Goal: Information Seeking & Learning: Learn about a topic

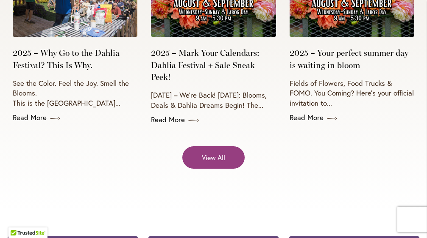
scroll to position [3144, 0]
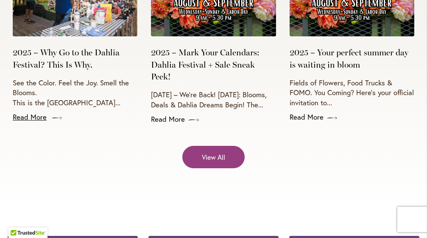
click at [34, 112] on link "Read More" at bounding box center [75, 117] width 125 height 10
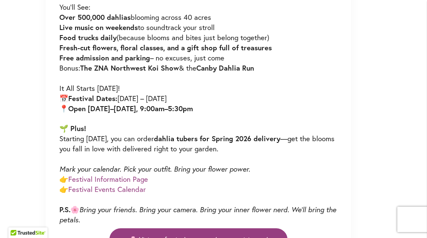
scroll to position [530, 0]
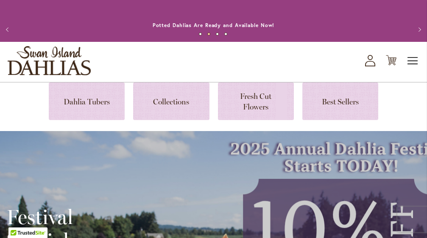
click at [416, 64] on span "Toggle Nav" at bounding box center [412, 61] width 13 height 17
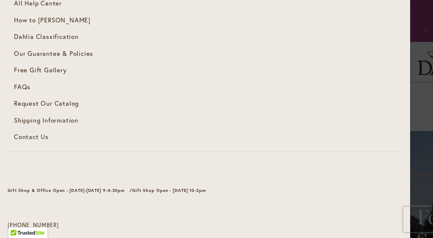
scroll to position [176, 0]
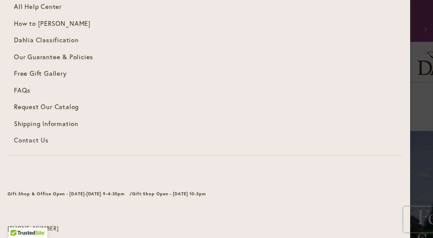
click at [287, 99] on link "Request Our Catalog" at bounding box center [205, 107] width 395 height 17
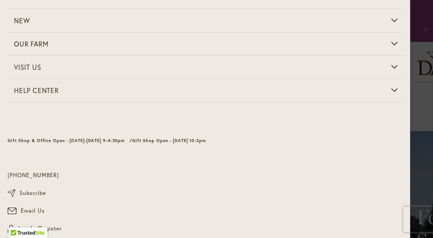
scroll to position [66, 0]
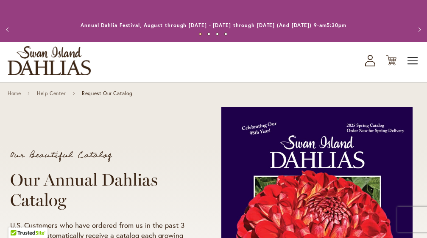
click at [416, 62] on span "Toggle Nav" at bounding box center [412, 61] width 13 height 17
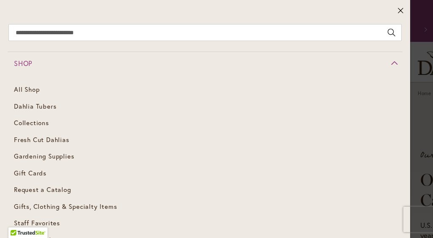
click at [391, 62] on link "Shop" at bounding box center [205, 63] width 395 height 23
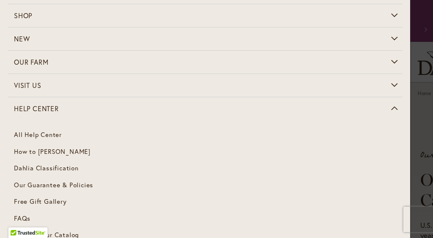
scroll to position [47, 0]
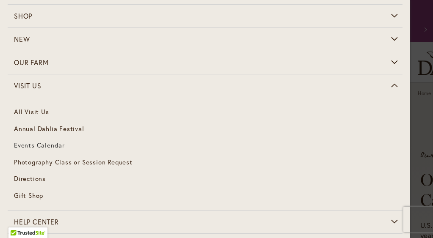
click at [45, 144] on span "Events Calendar" at bounding box center [39, 145] width 51 height 8
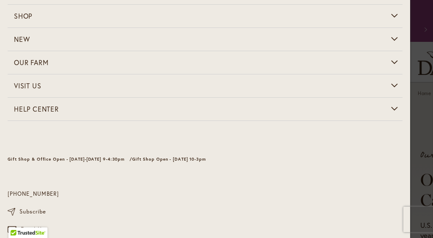
scroll to position [66, 0]
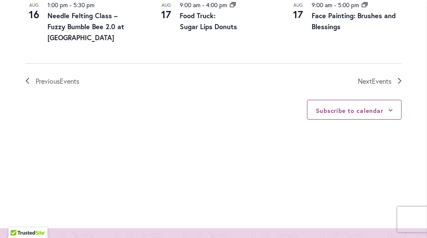
scroll to position [1073, 0]
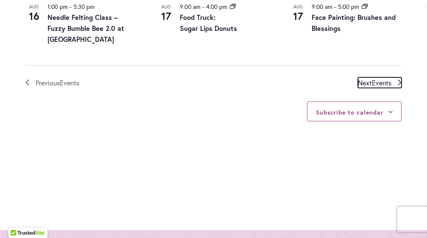
click at [385, 78] on span "Events" at bounding box center [380, 82] width 19 height 9
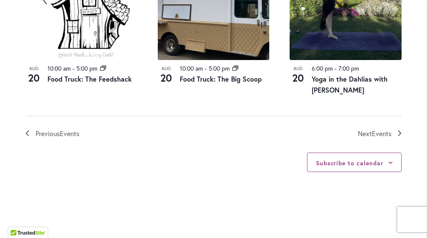
scroll to position [1079, 0]
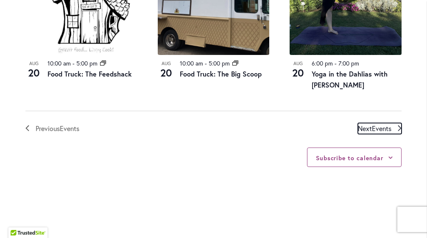
click at [380, 127] on span "Events" at bounding box center [380, 128] width 19 height 9
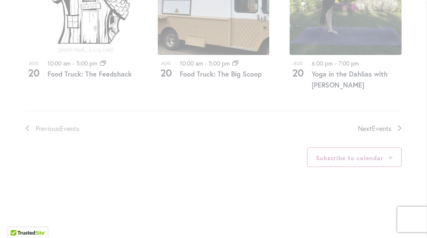
scroll to position [91, 0]
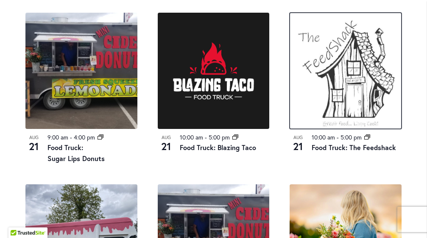
click at [380, 127] on img at bounding box center [345, 71] width 112 height 116
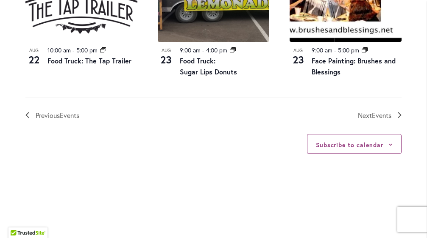
scroll to position [1050, 0]
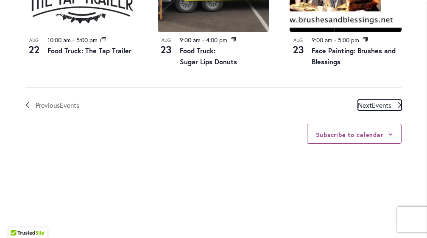
click at [373, 101] on span "Events" at bounding box center [380, 105] width 19 height 9
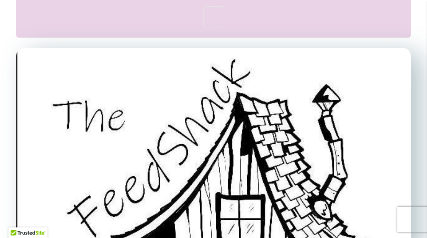
scroll to position [641, 0]
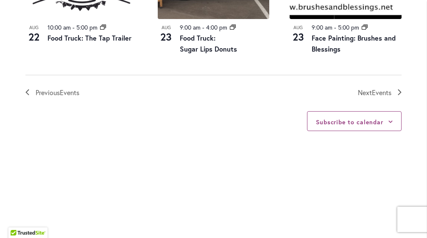
scroll to position [1061, 0]
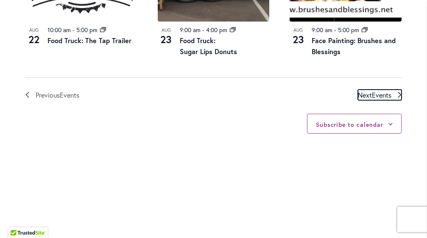
click at [371, 97] on span "Events" at bounding box center [380, 95] width 19 height 9
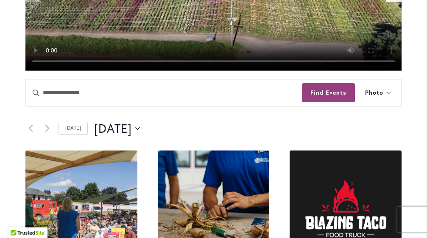
scroll to position [296, 0]
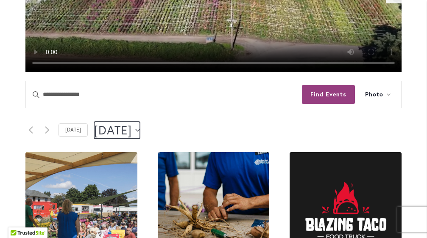
click at [140, 132] on button "8/23/2025 August 23" at bounding box center [117, 130] width 46 height 17
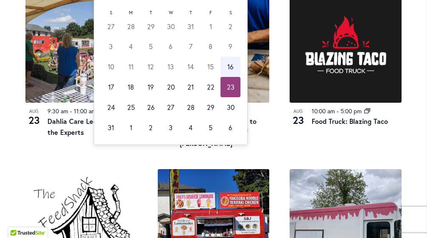
scroll to position [463, 0]
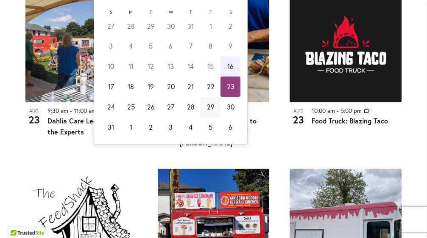
click at [212, 105] on td "29" at bounding box center [210, 107] width 20 height 20
type input "*********"
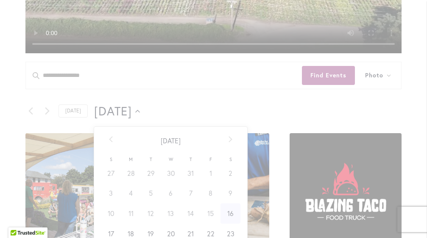
scroll to position [0, 34]
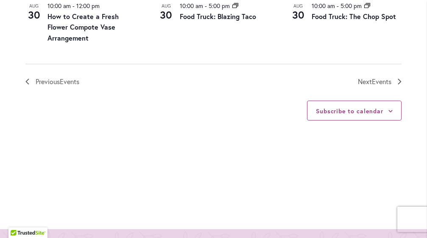
scroll to position [1108, 0]
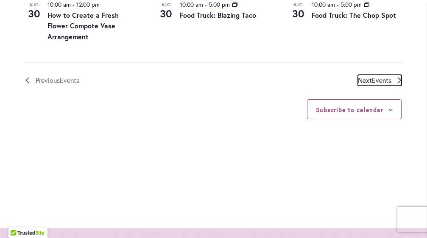
click at [379, 78] on span "Events" at bounding box center [380, 80] width 19 height 9
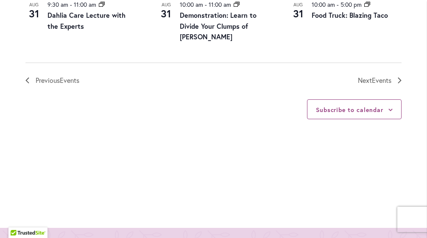
scroll to position [1097, 0]
click at [373, 80] on span "Events" at bounding box center [380, 79] width 19 height 9
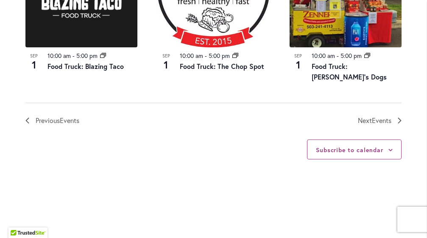
scroll to position [1031, 0]
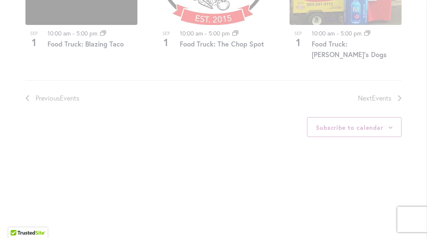
scroll to position [1073, 0]
